Goal: Task Accomplishment & Management: Manage account settings

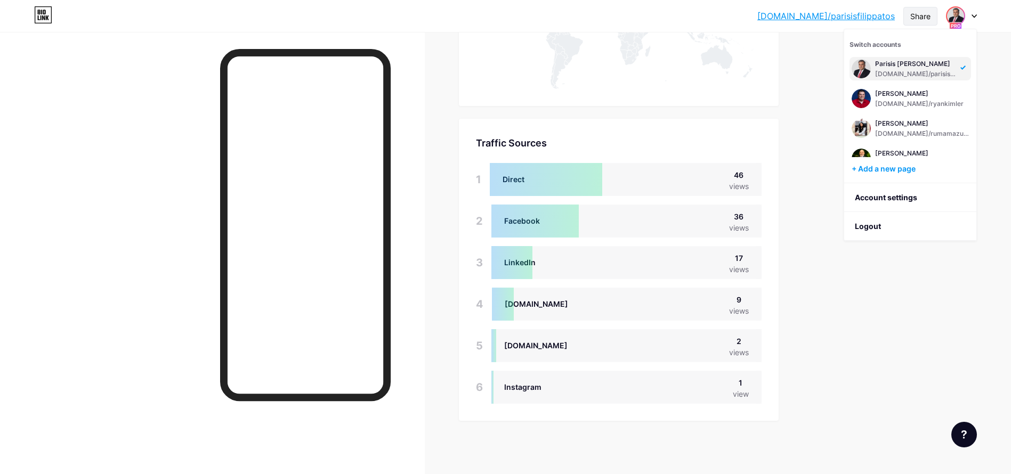
scroll to position [328, 0]
click at [890, 101] on div "[DOMAIN_NAME]/counselandcommunity" at bounding box center [922, 104] width 94 height 9
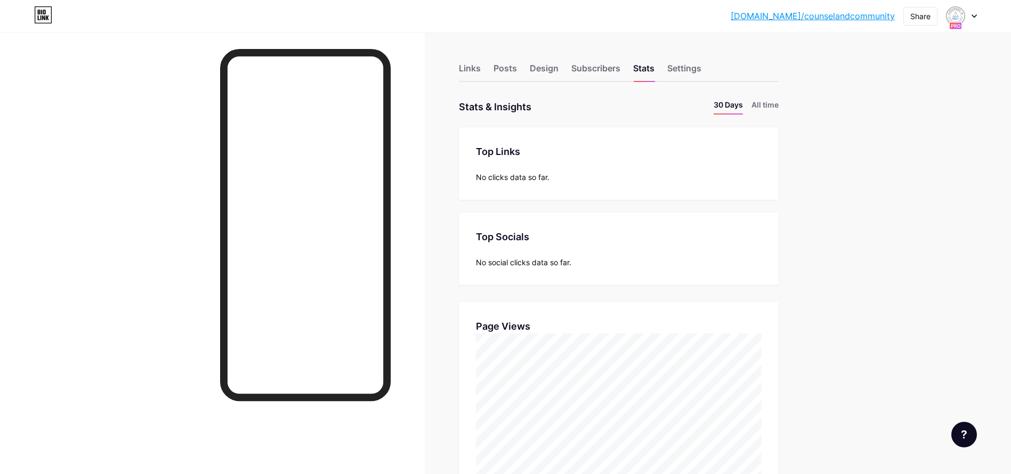
scroll to position [474, 1011]
click at [775, 102] on li "All time" at bounding box center [765, 106] width 27 height 15
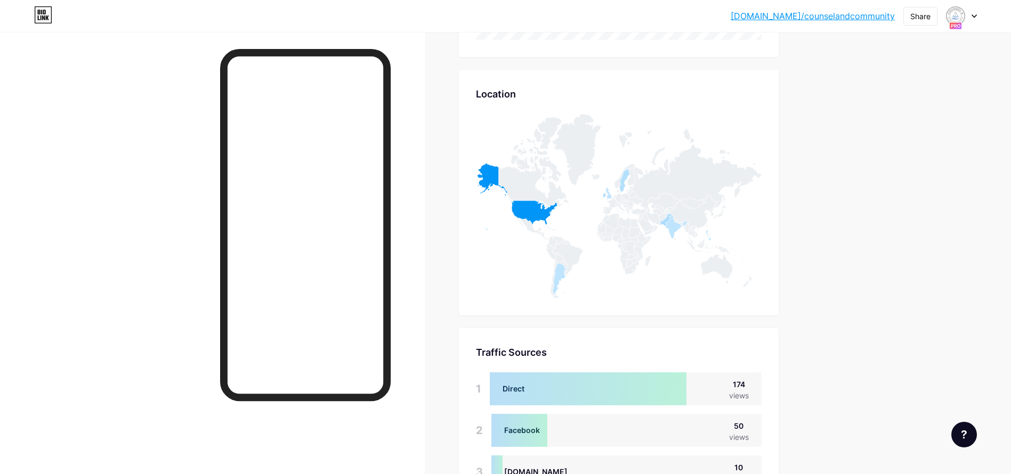
scroll to position [368, 0]
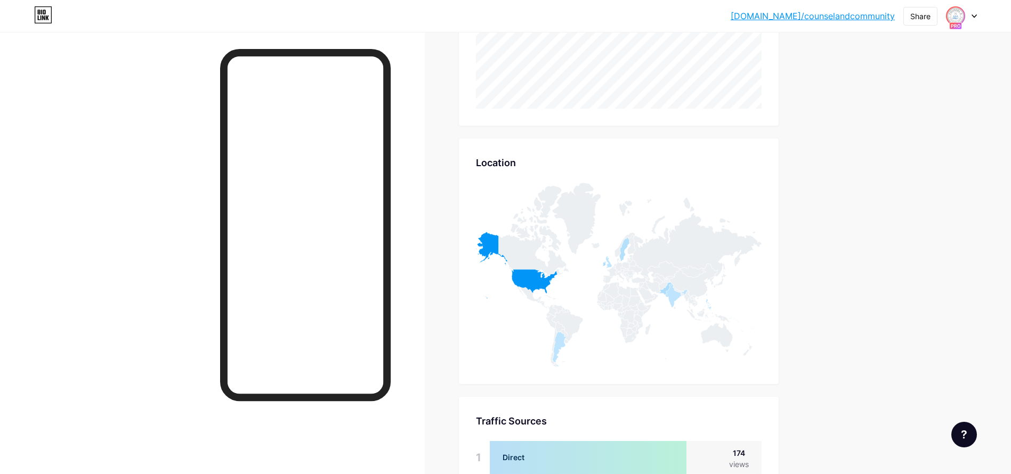
click at [963, 14] on img at bounding box center [955, 15] width 17 height 17
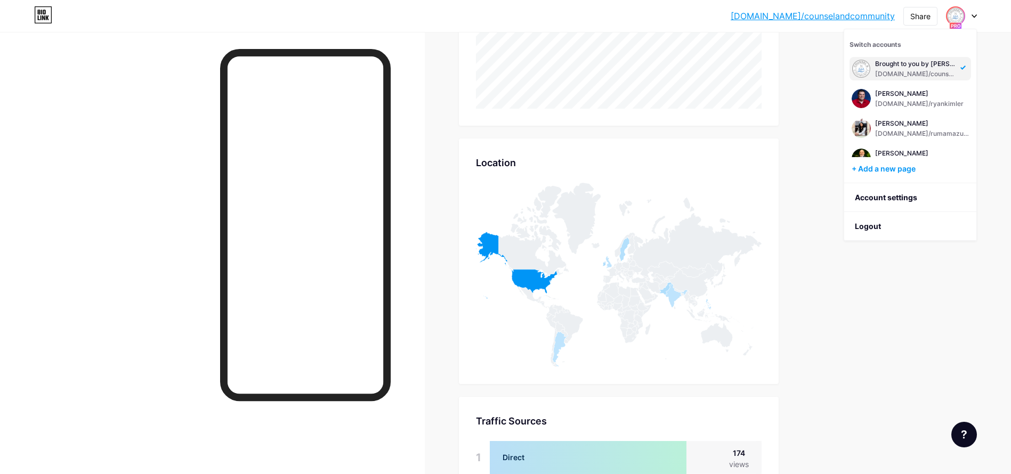
scroll to position [377, 0]
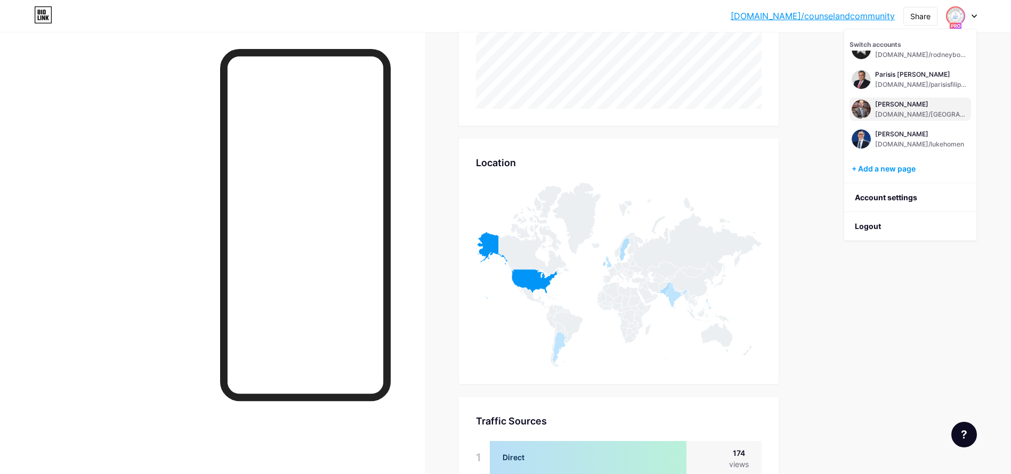
click at [936, 101] on div "[PERSON_NAME]" at bounding box center [922, 104] width 94 height 9
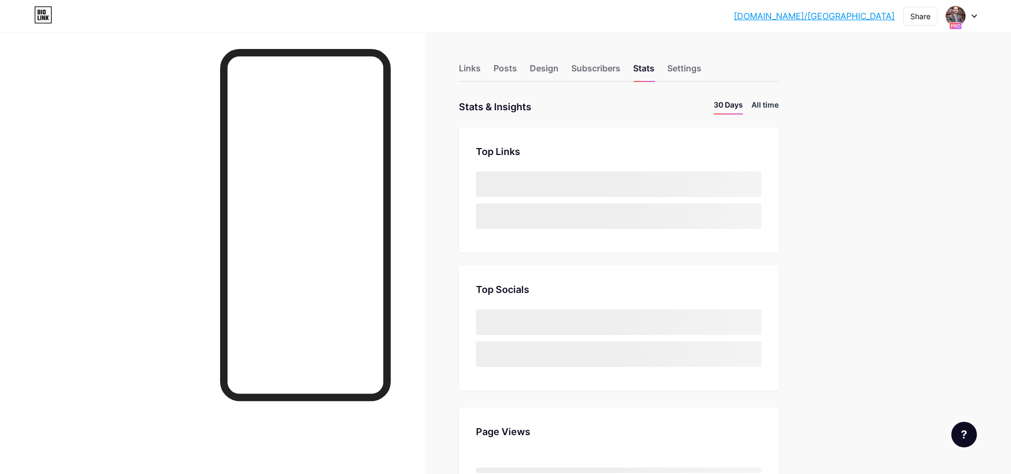
click at [768, 106] on li "All time" at bounding box center [765, 106] width 27 height 15
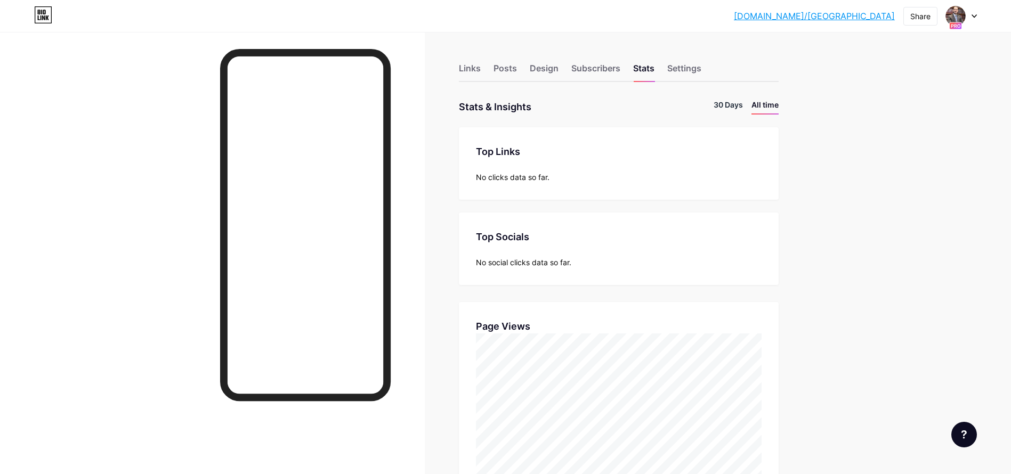
click at [733, 106] on li "30 Days" at bounding box center [728, 106] width 29 height 15
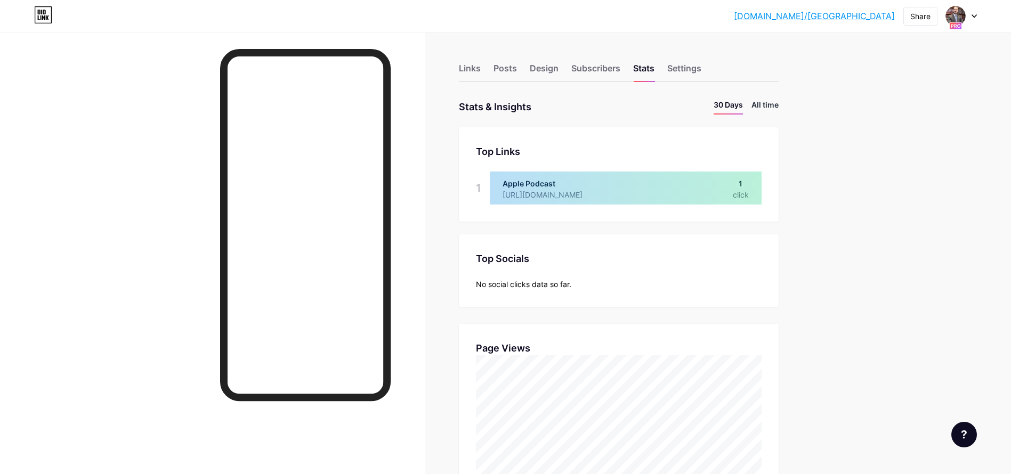
scroll to position [474, 1011]
click at [763, 104] on li "All time" at bounding box center [765, 106] width 27 height 15
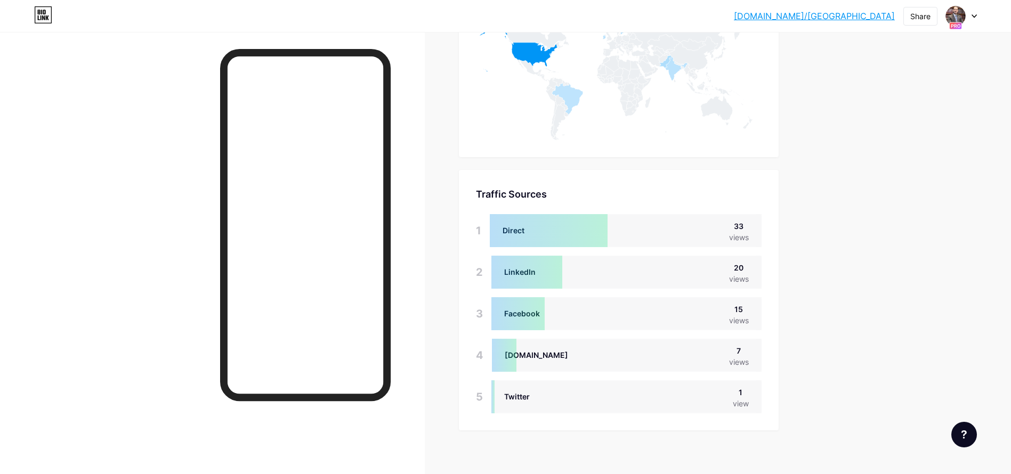
scroll to position [604, 0]
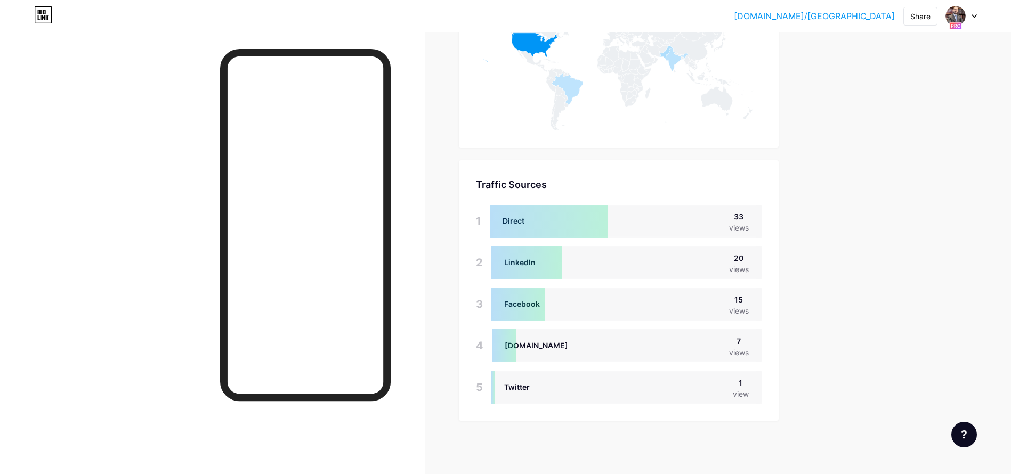
click at [969, 12] on div at bounding box center [961, 15] width 31 height 19
